Goal: Task Accomplishment & Management: Use online tool/utility

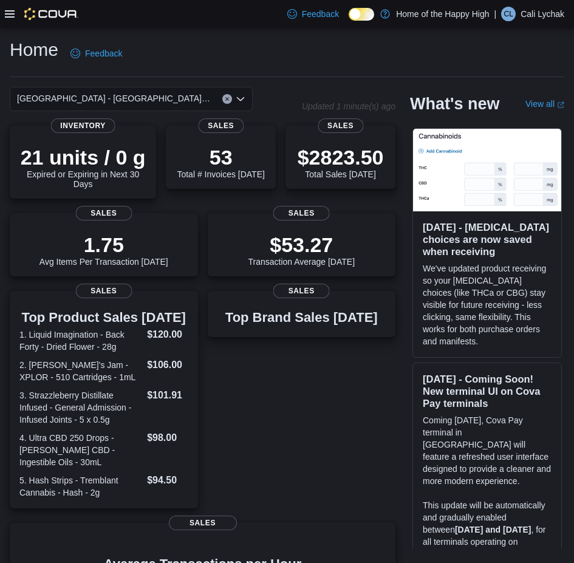
click at [4, 15] on div "Feedback Dark Mode Home of the Happy High | CL Cali Lychak" at bounding box center [287, 14] width 574 height 28
click at [10, 14] on icon at bounding box center [10, 13] width 10 height 7
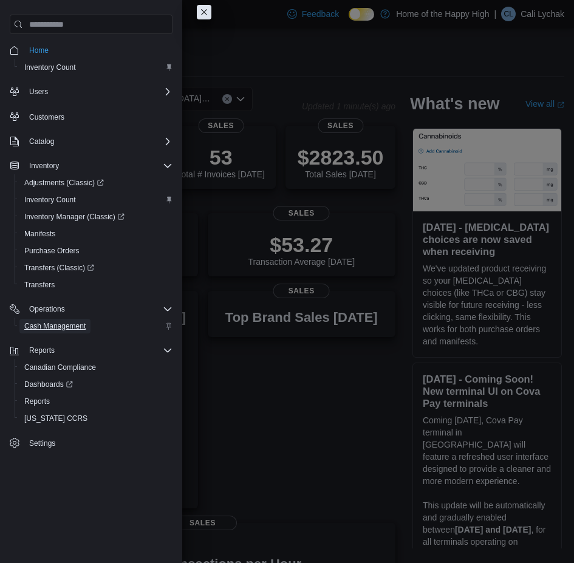
click at [47, 325] on span "Cash Management" at bounding box center [54, 326] width 61 height 10
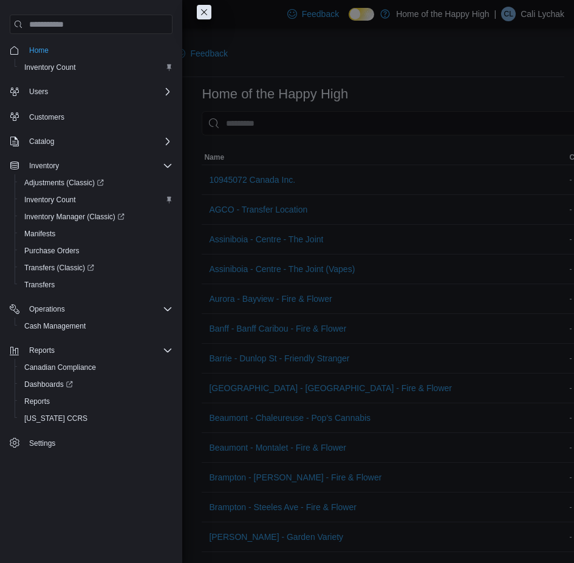
click at [202, 12] on button "Close this dialog" at bounding box center [204, 12] width 15 height 15
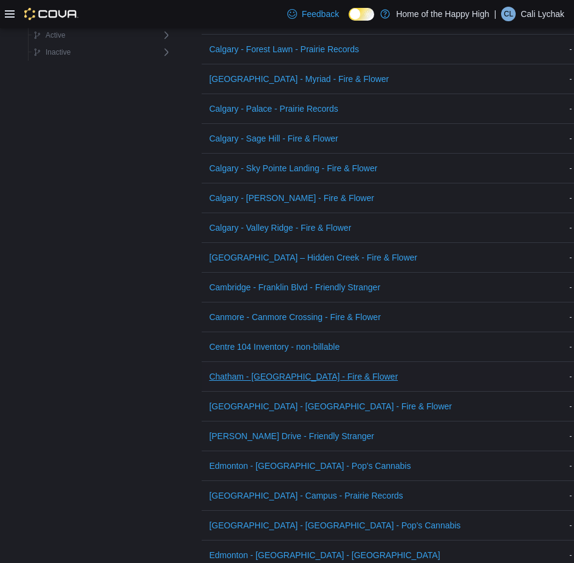
scroll to position [608, 0]
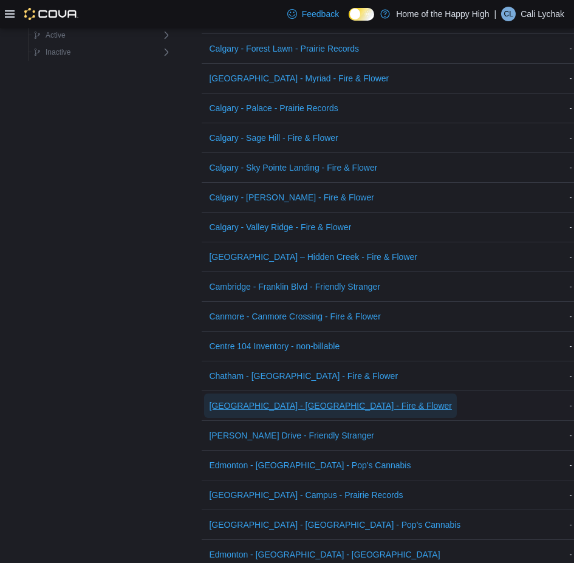
click at [278, 402] on span "[GEOGRAPHIC_DATA] - [GEOGRAPHIC_DATA] - Fire & Flower" at bounding box center [330, 406] width 243 height 12
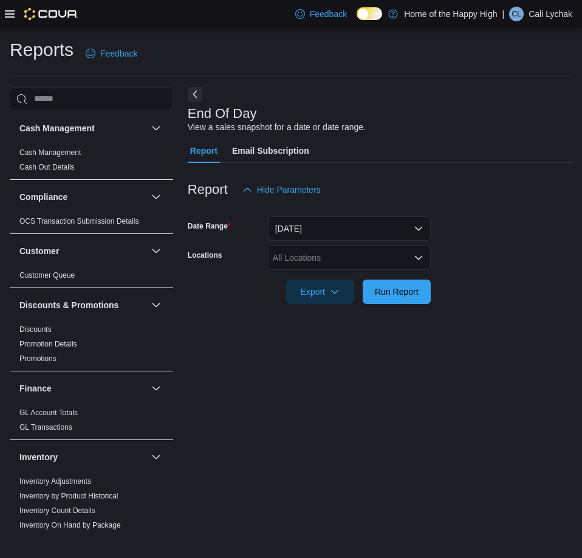
click at [305, 252] on div "All Locations" at bounding box center [349, 257] width 163 height 24
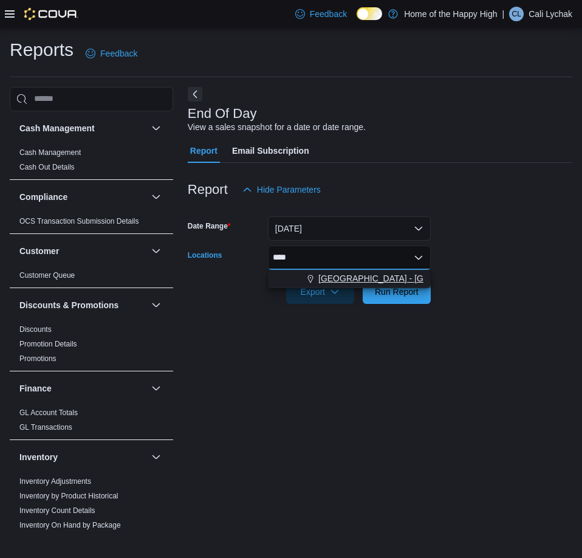
type input "****"
click at [315, 279] on icon "Choose from the following options" at bounding box center [311, 279] width 10 height 10
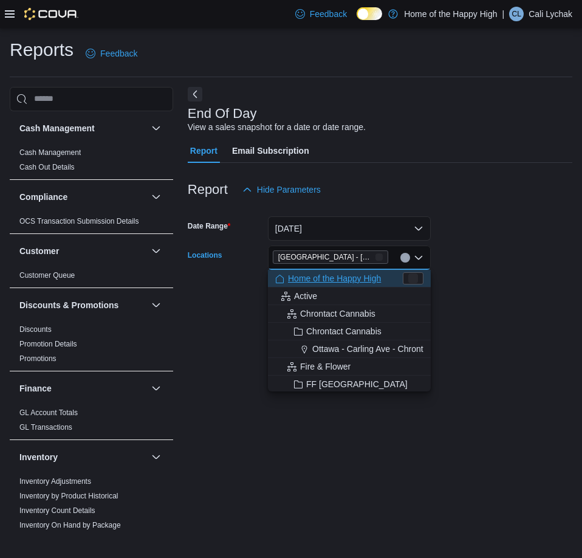
click at [485, 285] on form "Date Range [DATE] Locations [GEOGRAPHIC_DATA] - [GEOGRAPHIC_DATA] - Fire & Flow…" at bounding box center [380, 253] width 385 height 102
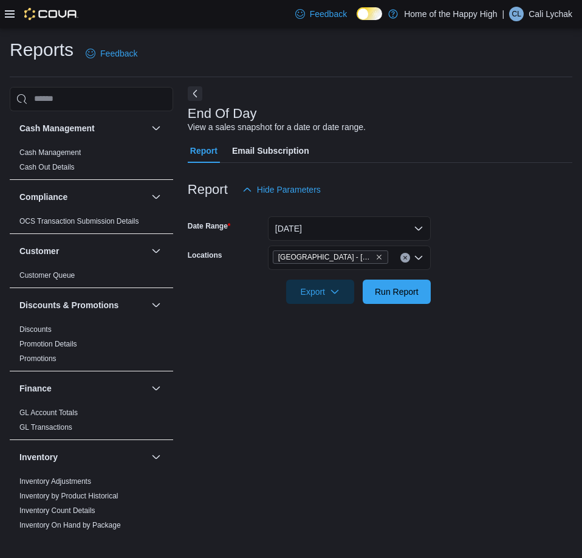
click at [193, 91] on button "Next" at bounding box center [195, 93] width 15 height 15
